Goal: Communication & Community: Answer question/provide support

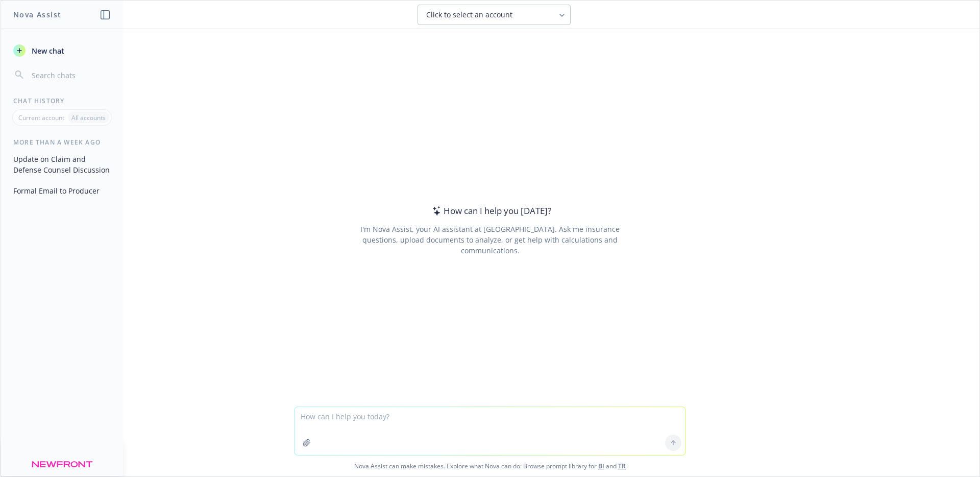
click at [405, 427] on textarea at bounding box center [490, 431] width 391 height 48
type textarea "standard practices out there if a 1099 contractor doesn't have certificate of i…"
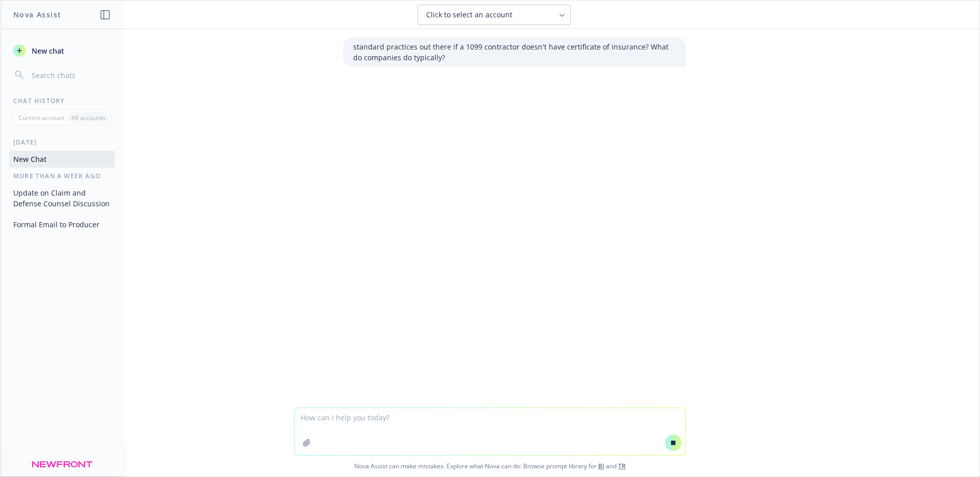
click at [538, 15] on div "Click to select an account" at bounding box center [488, 15] width 124 height 10
click at [550, 313] on div "standard practices out there if a 1099 contractor doesn't have certificate of i…" at bounding box center [490, 218] width 979 height 378
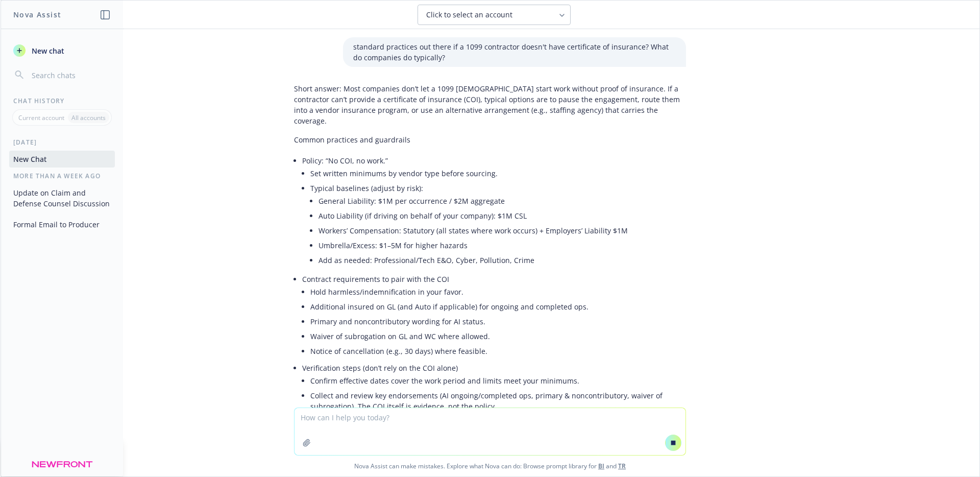
click at [754, 251] on div "standard practices out there if a 1099 contractor doesn't have certificate of i…" at bounding box center [490, 218] width 979 height 378
